Goal: Task Accomplishment & Management: Use online tool/utility

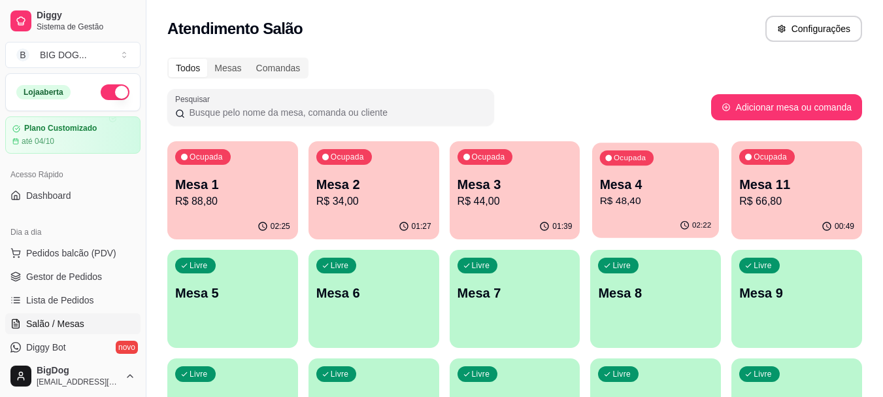
click at [663, 206] on p "R$ 48,40" at bounding box center [656, 200] width 112 height 15
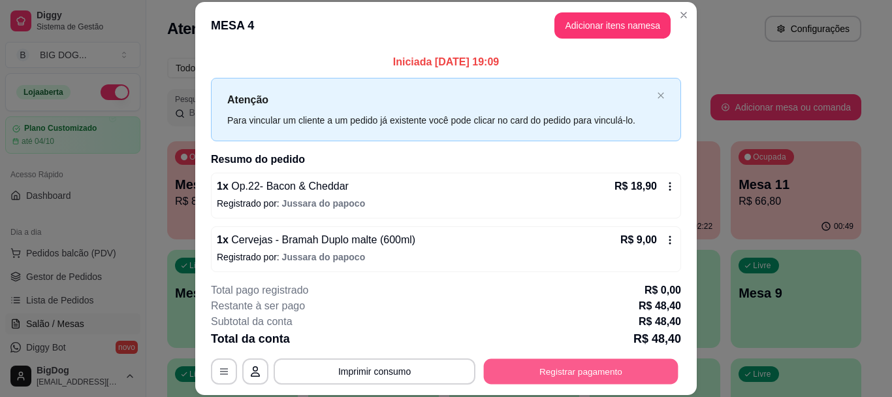
click at [528, 372] on button "Registrar pagamento" at bounding box center [581, 371] width 195 height 25
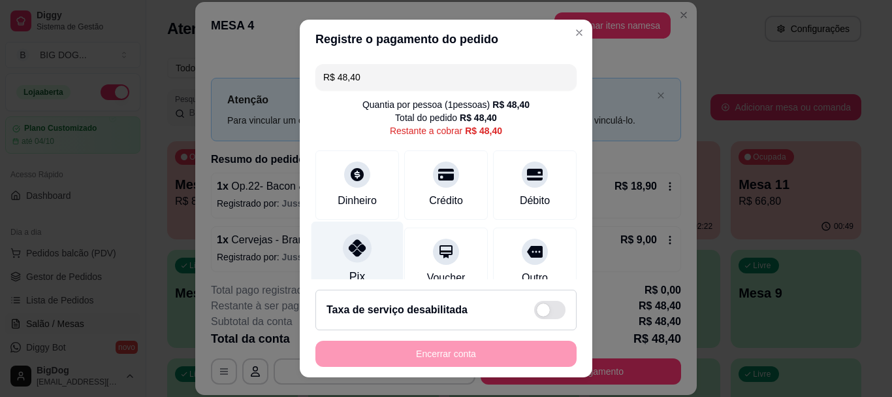
click at [359, 236] on div "Pix" at bounding box center [358, 259] width 92 height 76
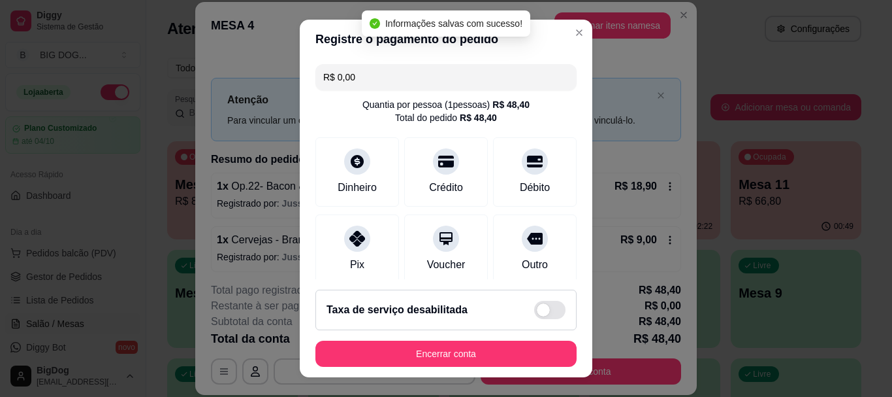
type input "R$ 0,00"
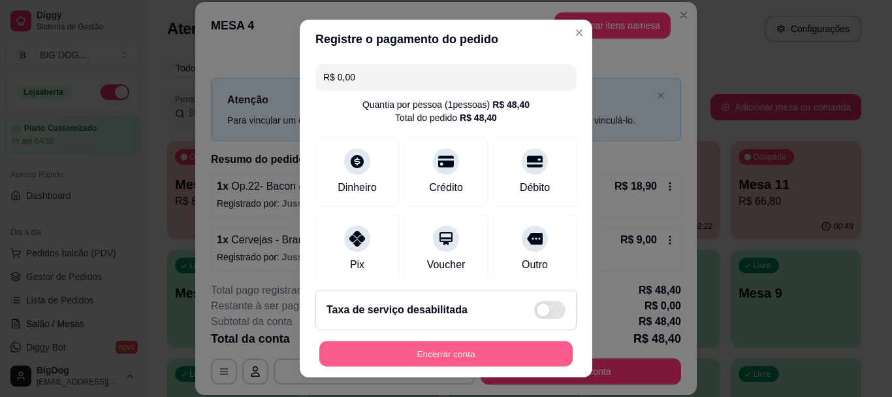
click at [429, 348] on button "Encerrar conta" at bounding box center [445, 352] width 253 height 25
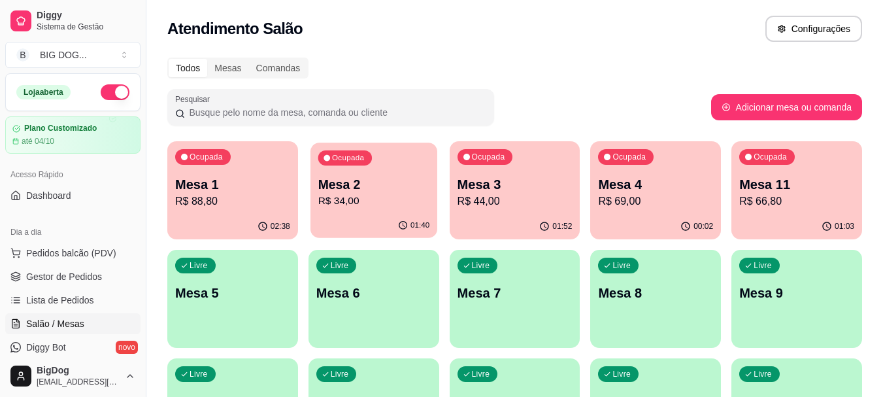
click at [375, 214] on div "01:40" at bounding box center [373, 225] width 127 height 25
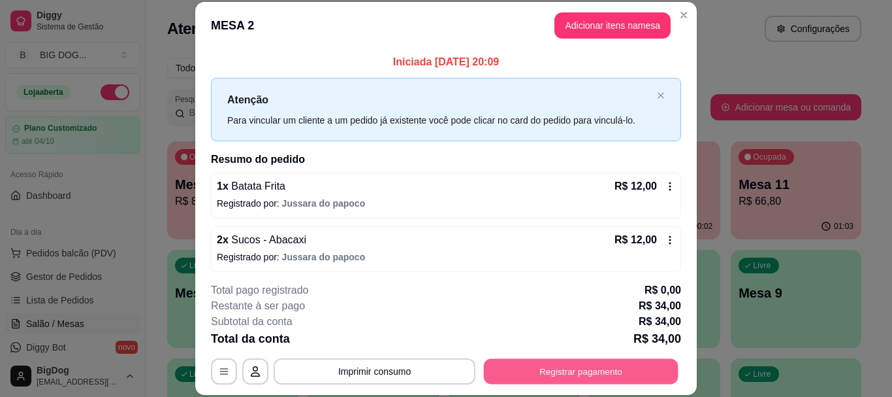
click at [506, 368] on button "Registrar pagamento" at bounding box center [581, 371] width 195 height 25
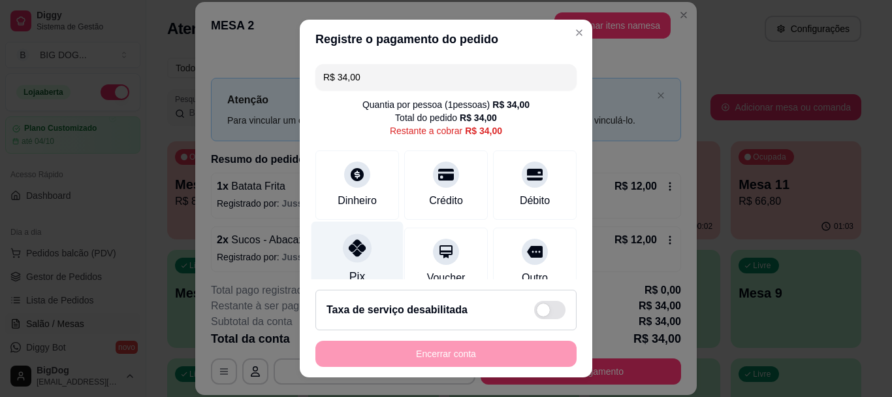
click at [352, 265] on div "Pix" at bounding box center [358, 259] width 92 height 76
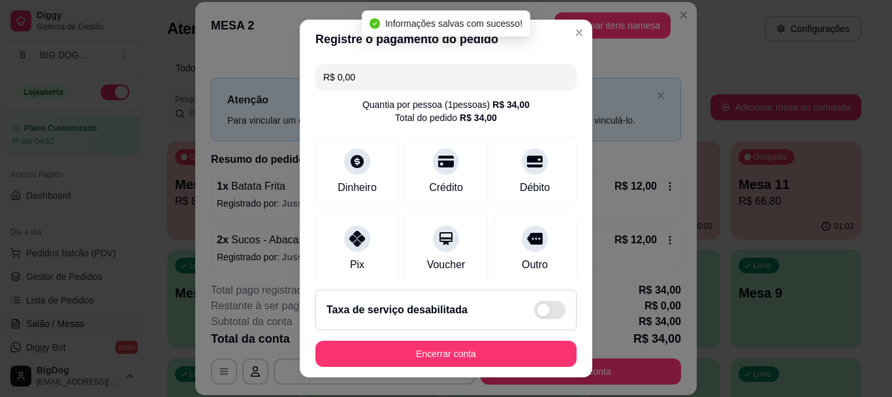
type input "R$ 0,00"
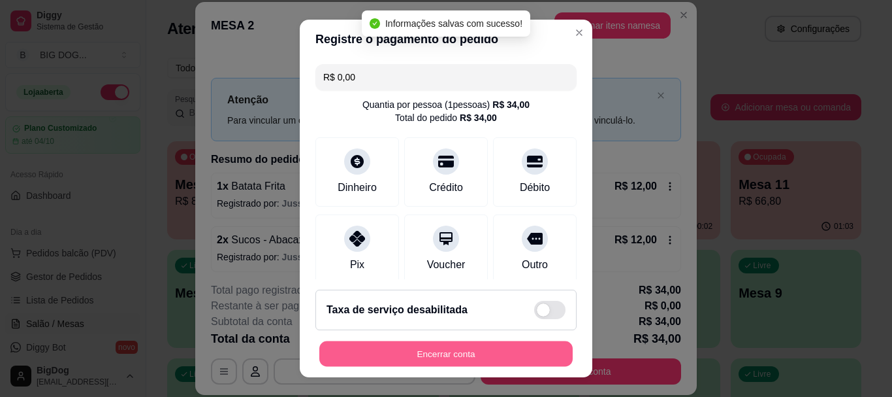
click at [436, 352] on button "Encerrar conta" at bounding box center [445, 352] width 253 height 25
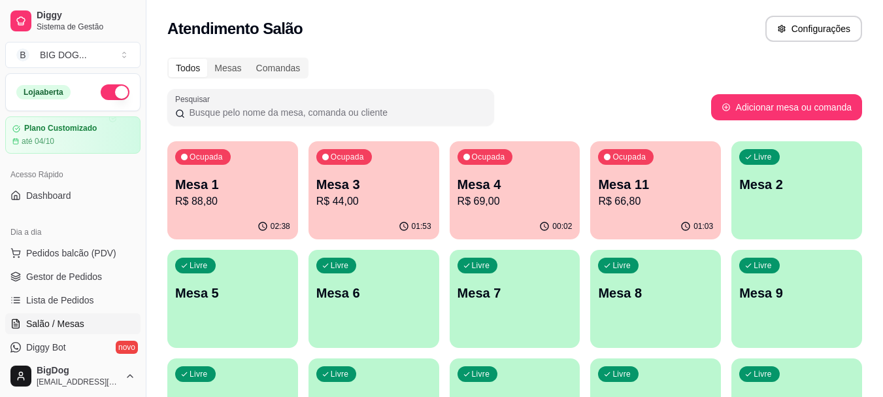
click at [668, 180] on p "Mesa 11" at bounding box center [655, 184] width 115 height 18
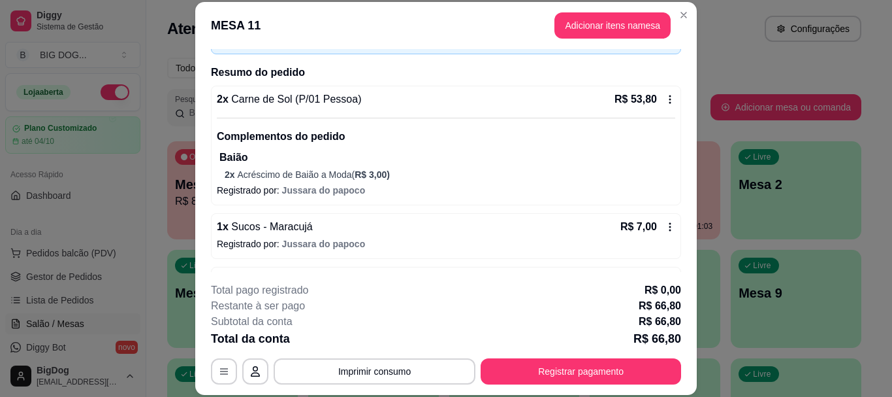
scroll to position [133, 0]
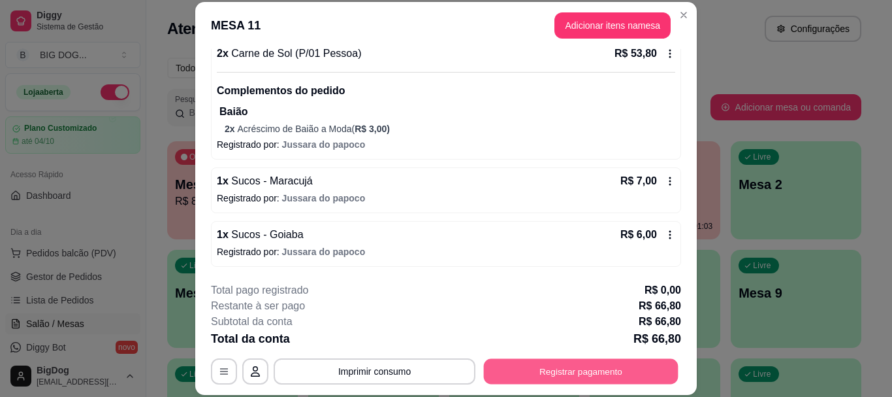
click at [514, 370] on button "Registrar pagamento" at bounding box center [581, 371] width 195 height 25
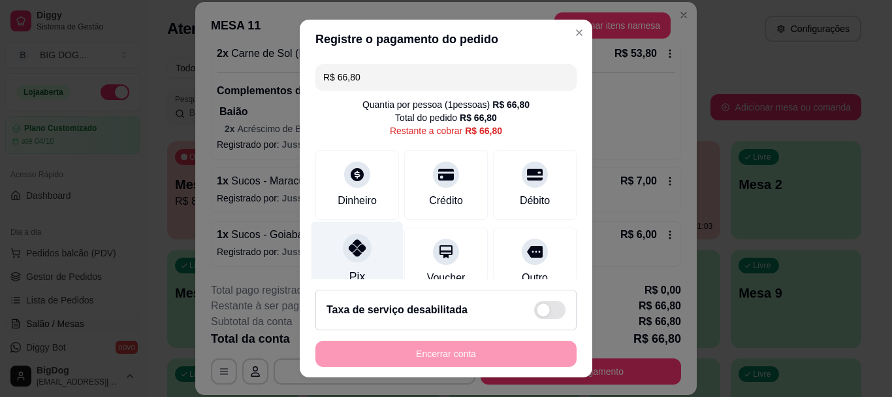
click at [349, 240] on icon at bounding box center [357, 248] width 17 height 17
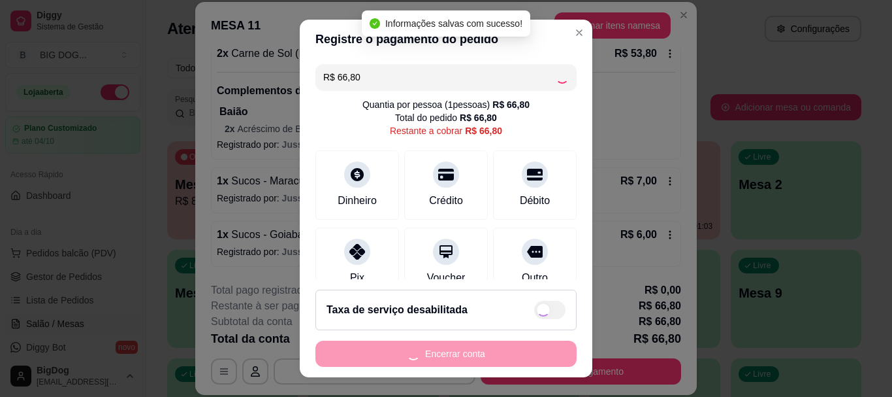
type input "R$ 0,00"
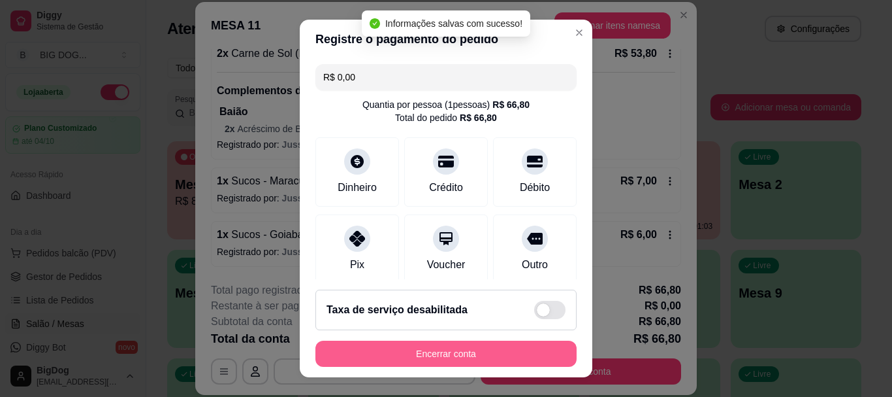
click at [439, 355] on button "Encerrar conta" at bounding box center [446, 353] width 261 height 26
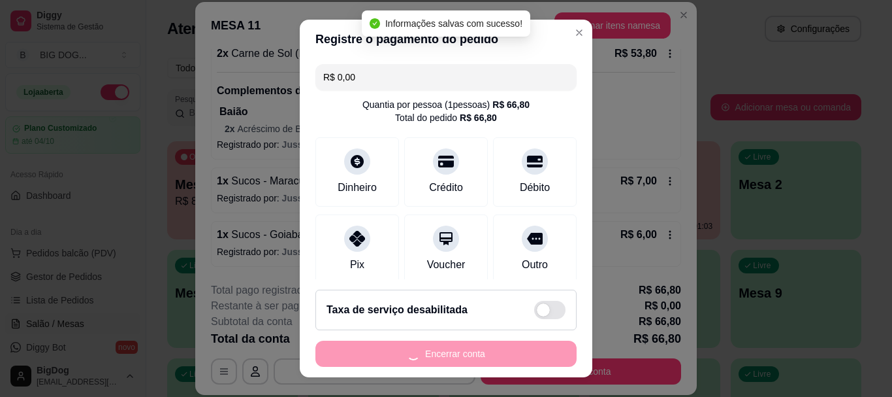
click at [439, 355] on div "Encerrar conta" at bounding box center [446, 353] width 261 height 26
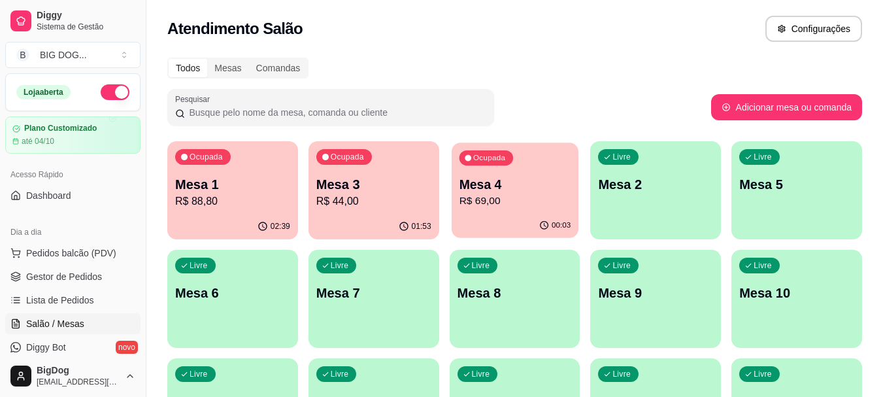
click at [483, 183] on p "Mesa 4" at bounding box center [515, 185] width 112 height 18
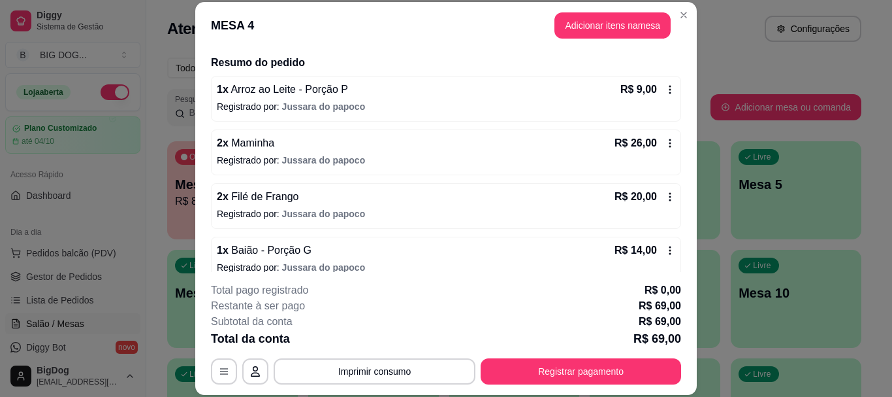
scroll to position [112, 0]
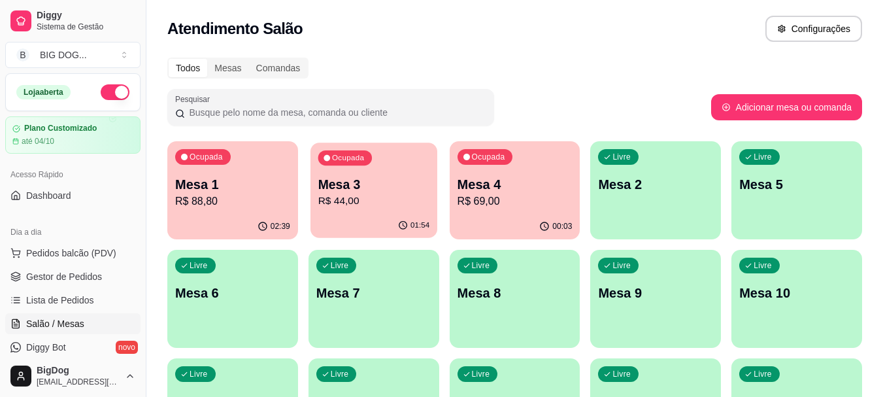
click at [336, 207] on p "R$ 44,00" at bounding box center [374, 200] width 112 height 15
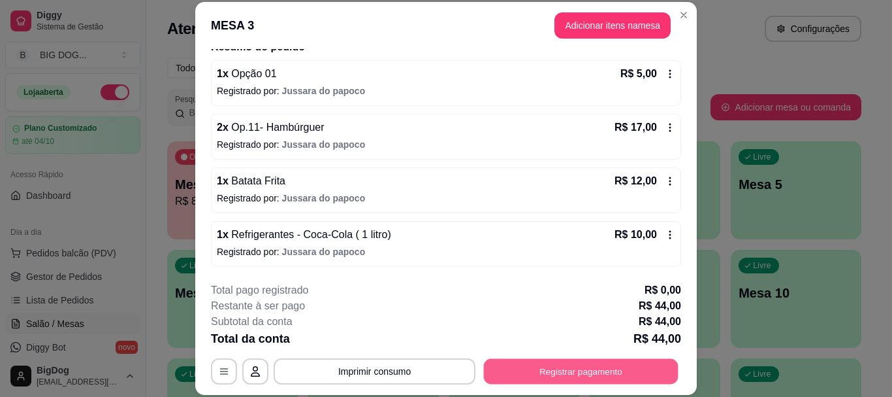
click at [589, 376] on button "Registrar pagamento" at bounding box center [581, 371] width 195 height 25
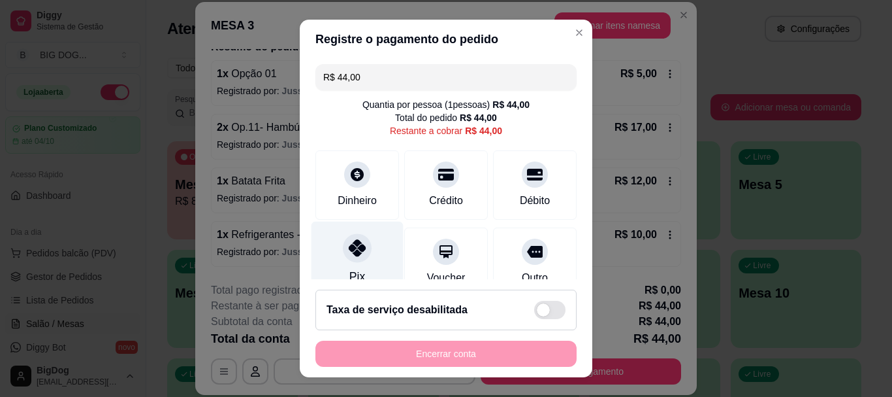
click at [343, 256] on div at bounding box center [357, 248] width 29 height 29
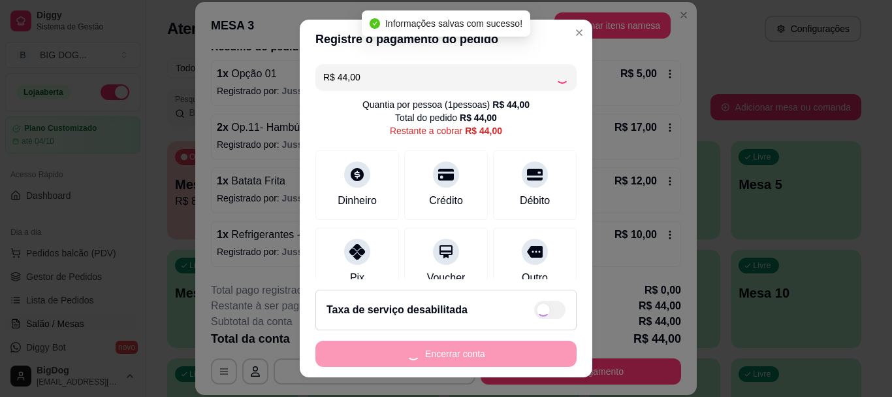
type input "R$ 0,00"
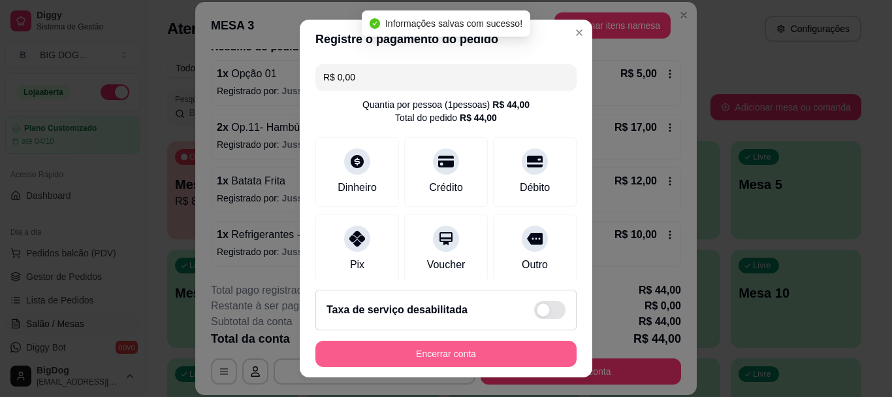
click at [476, 349] on button "Encerrar conta" at bounding box center [446, 353] width 261 height 26
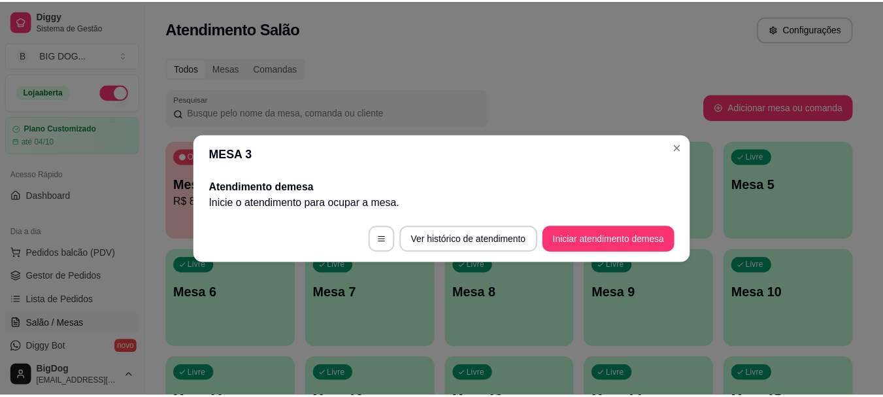
scroll to position [0, 0]
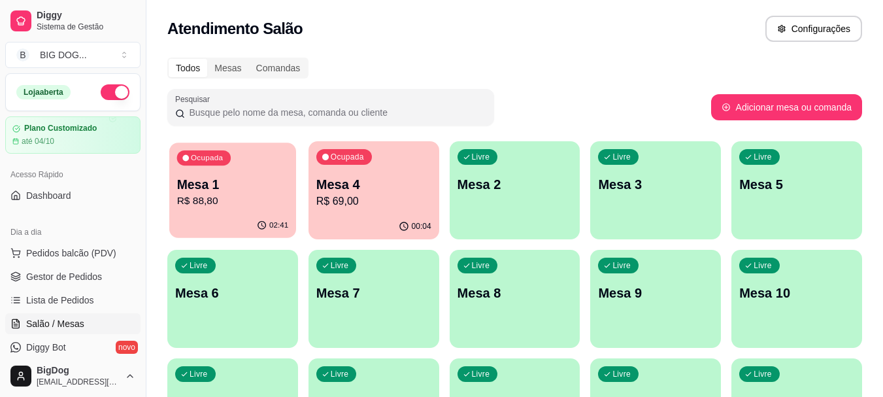
click at [237, 164] on div "Ocupada Mesa 1 R$ 88,80" at bounding box center [232, 177] width 127 height 71
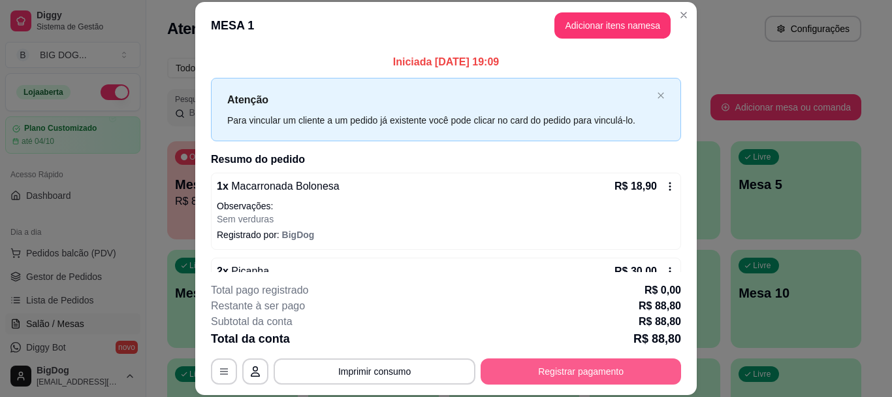
click at [517, 363] on button "Registrar pagamento" at bounding box center [581, 371] width 201 height 26
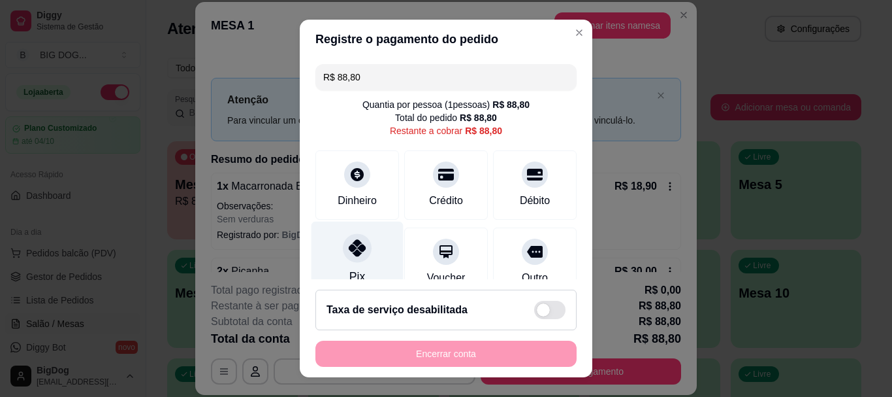
click at [345, 263] on div "Pix" at bounding box center [358, 259] width 92 height 76
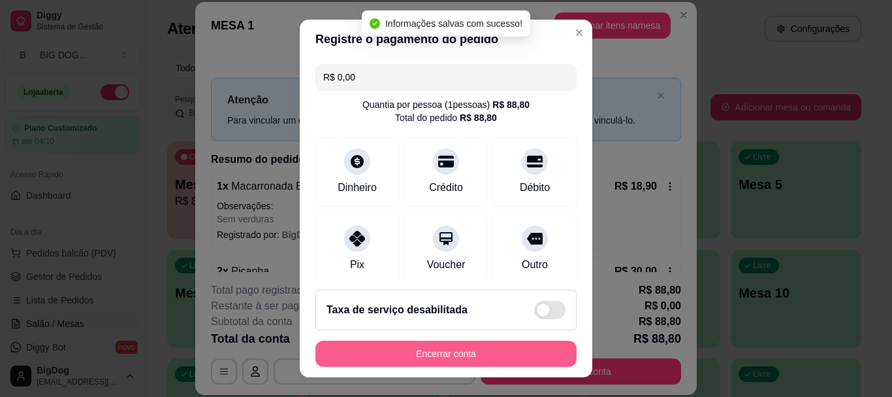
type input "R$ 0,00"
click at [412, 351] on button "Encerrar conta" at bounding box center [446, 353] width 261 height 26
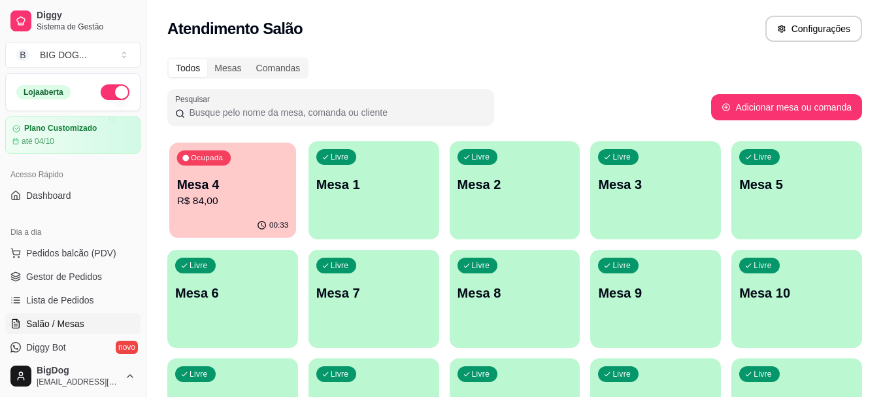
click at [217, 189] on p "Mesa 4" at bounding box center [233, 185] width 112 height 18
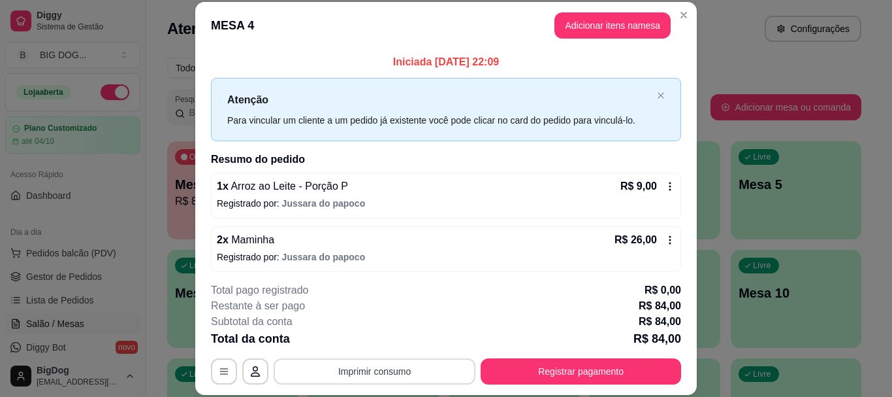
click at [382, 365] on button "Imprimir consumo" at bounding box center [375, 371] width 202 height 26
click at [382, 343] on button "IMPRESSORA" at bounding box center [373, 341] width 91 height 20
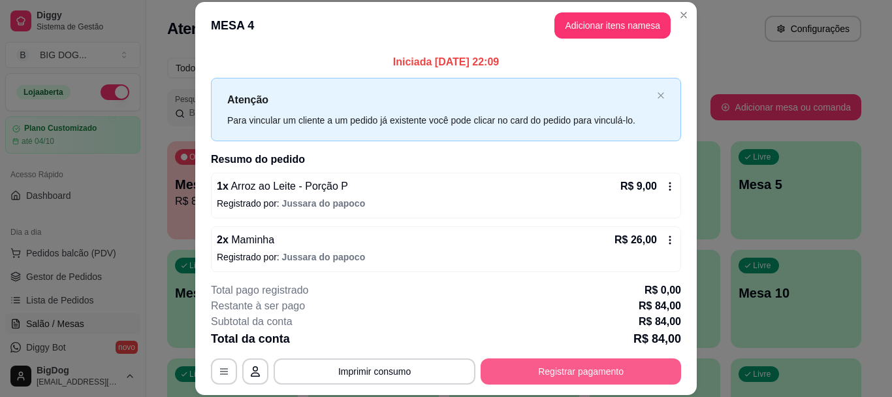
click at [569, 374] on button "Registrar pagamento" at bounding box center [581, 371] width 201 height 26
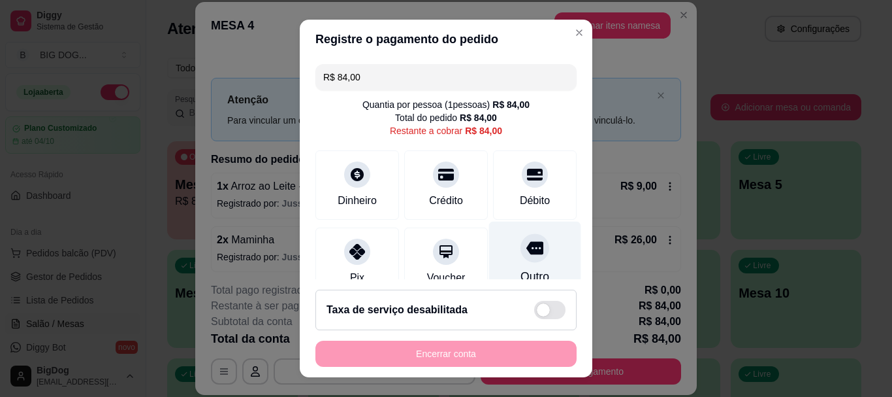
click at [527, 246] on icon at bounding box center [535, 248] width 17 height 13
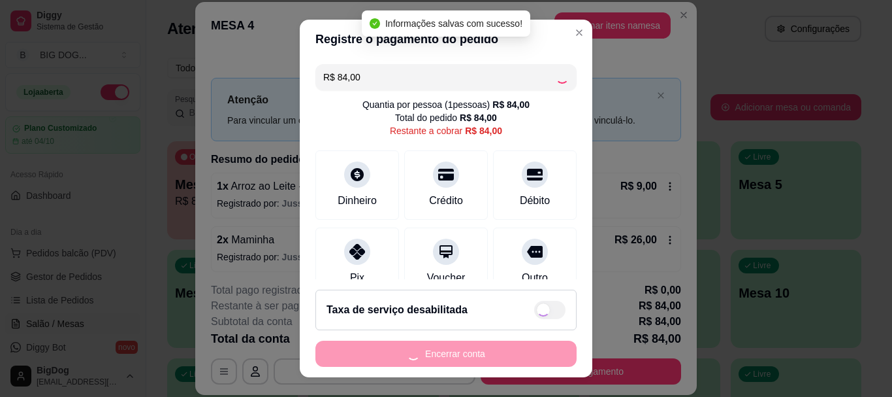
type input "R$ 0,00"
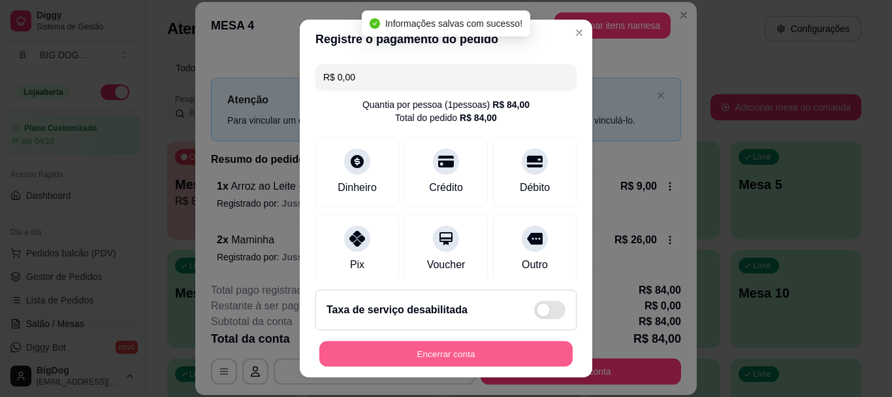
click at [492, 346] on button "Encerrar conta" at bounding box center [445, 352] width 253 height 25
